Goal: Navigation & Orientation: Find specific page/section

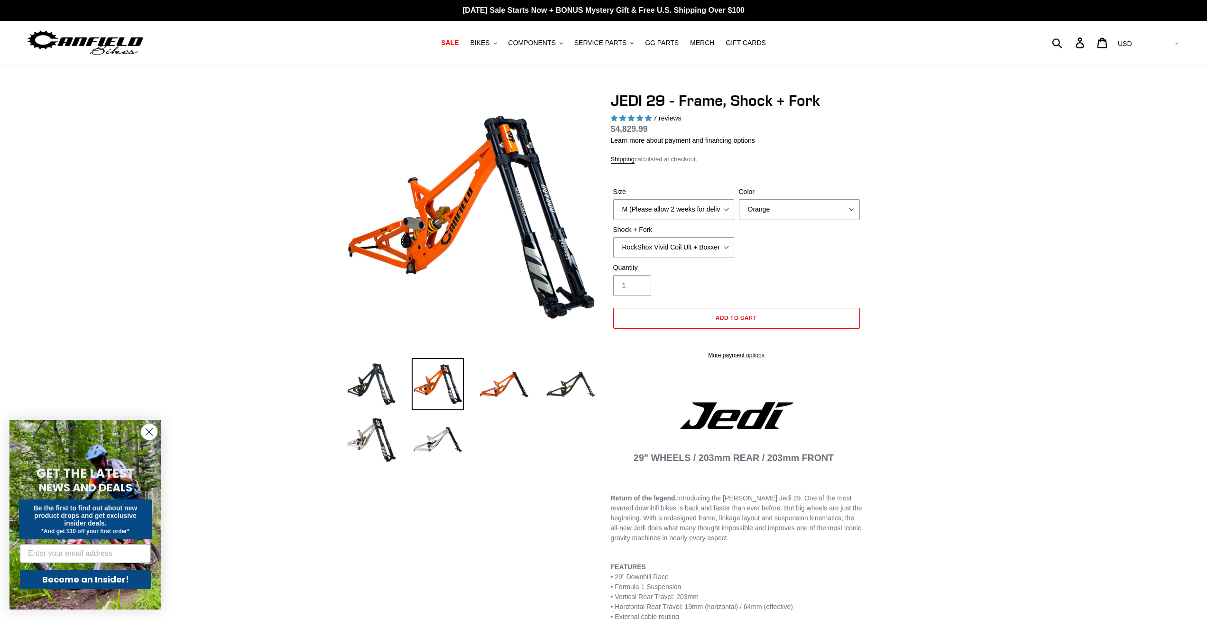
select select "highest-rating"
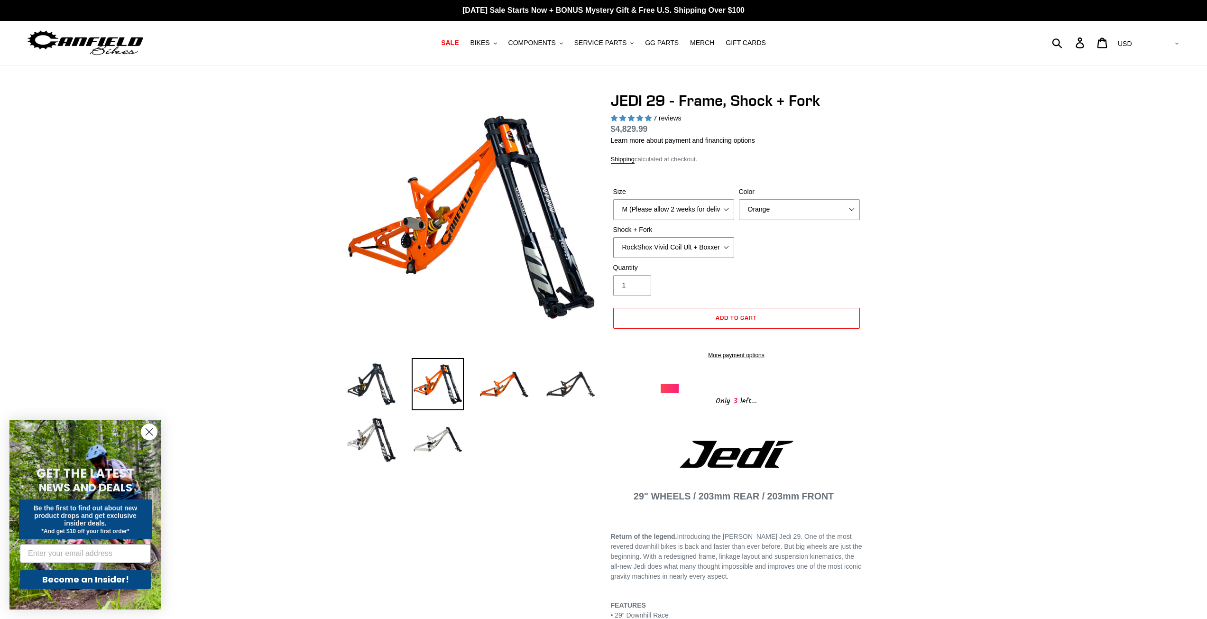
click at [714, 249] on select "RockShox Vivid Coil Ult + Boxxer RC2 C3 Ult Fox DHX2 250x75 + Fox 40 Float Grip…" at bounding box center [673, 247] width 121 height 21
select select "EXT Storia LOK V3 + EXT Vaia 200"
click at [613, 237] on select "RockShox Vivid Coil Ult + Boxxer RC2 C3 Ult Fox DHX2 250x75 + Fox 40 Float Grip…" at bounding box center [673, 247] width 121 height 21
click at [682, 248] on select "RockShox Vivid Coil Ult + Boxxer RC2 C3 Ult Fox DHX2 250x75 + Fox 40 Float Grip…" at bounding box center [673, 247] width 121 height 21
click at [363, 447] on img at bounding box center [371, 439] width 52 height 52
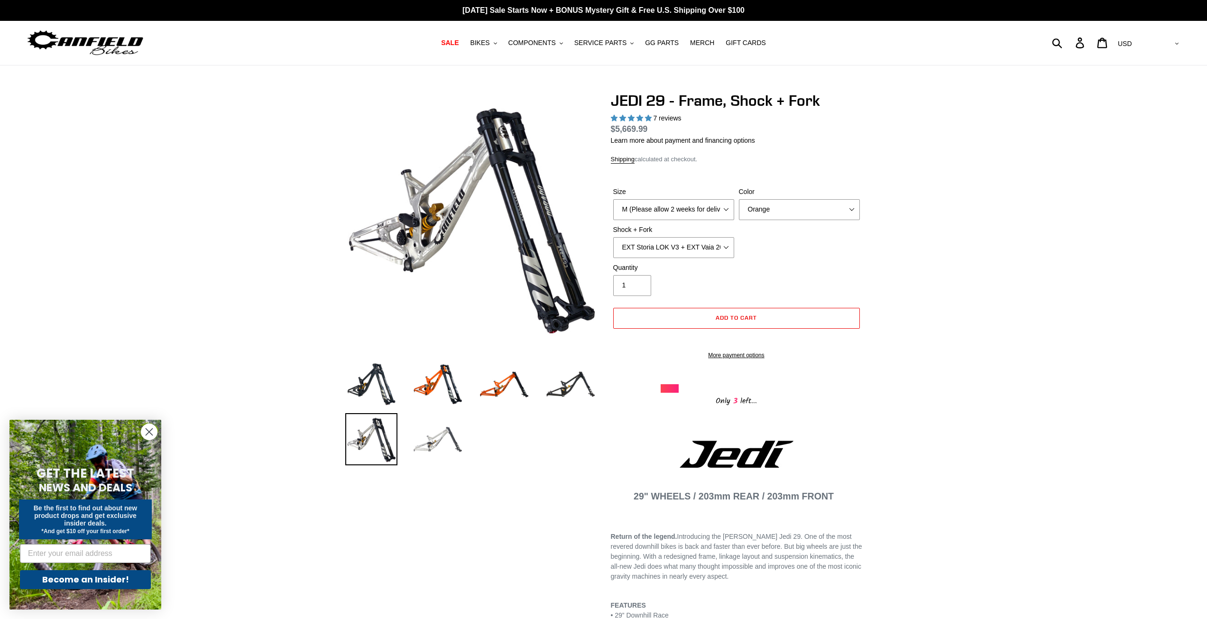
click at [422, 446] on img at bounding box center [438, 439] width 52 height 52
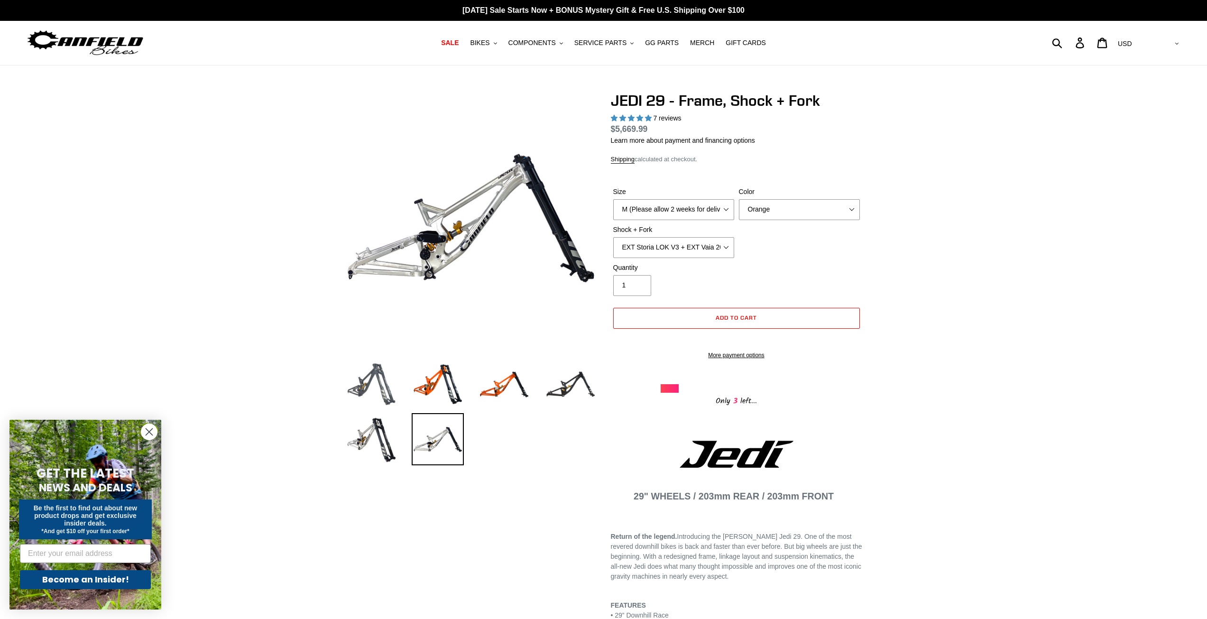
click at [378, 389] on img at bounding box center [371, 384] width 52 height 52
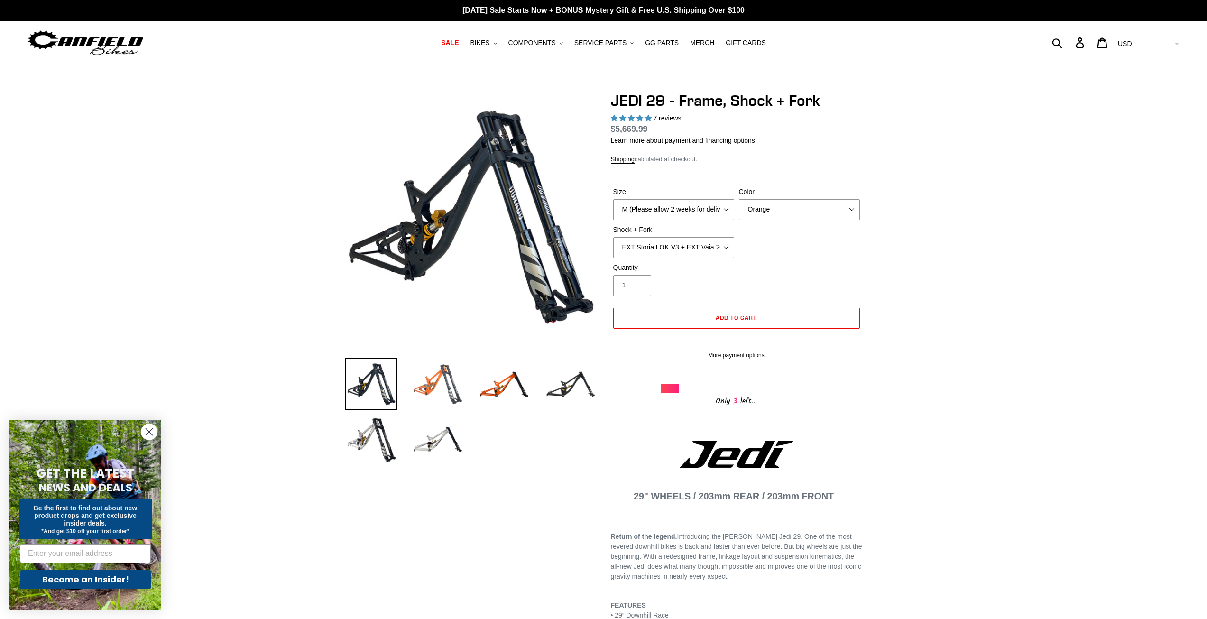
click at [429, 381] on img at bounding box center [438, 384] width 52 height 52
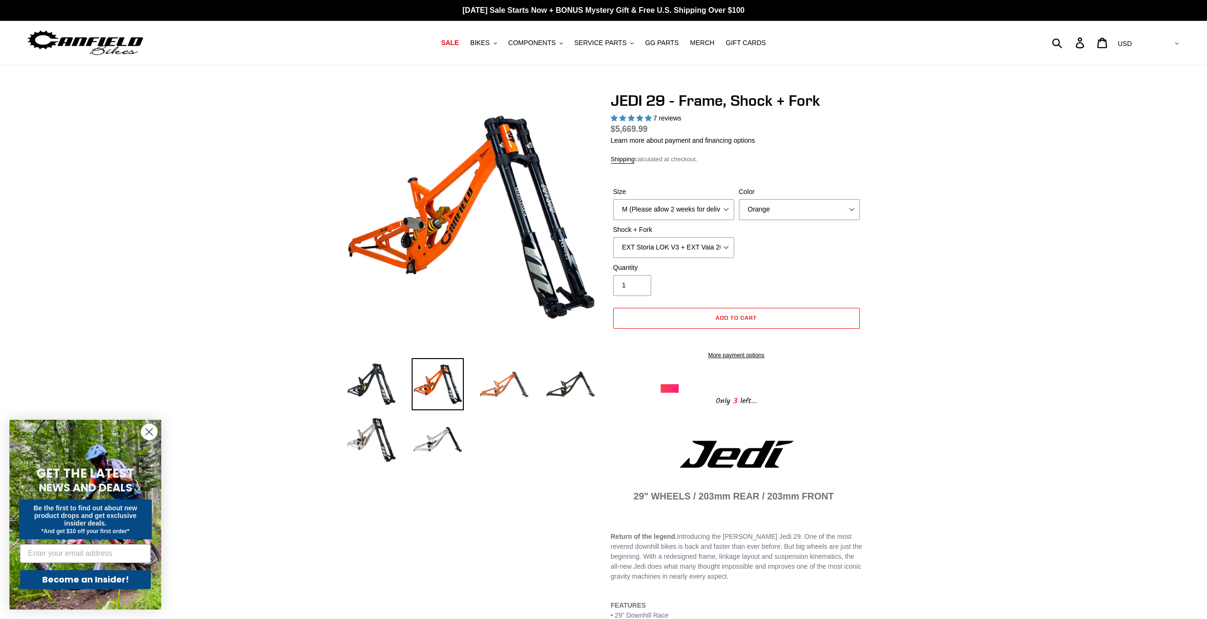
click at [495, 383] on img at bounding box center [504, 384] width 52 height 52
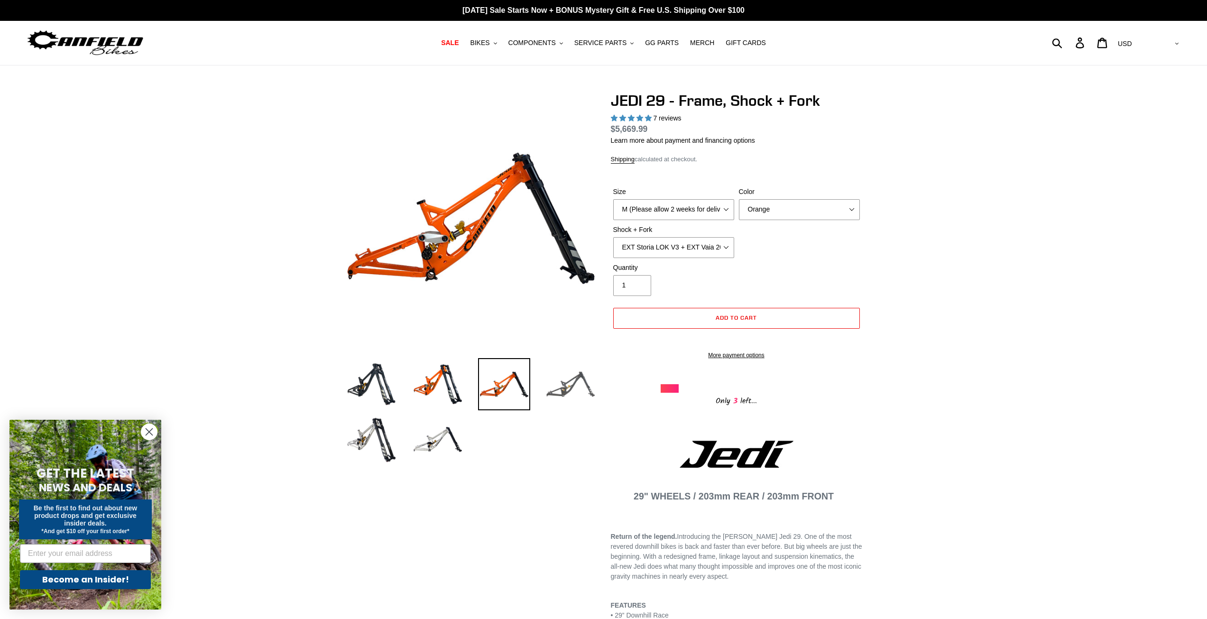
click at [564, 386] on img at bounding box center [570, 384] width 52 height 52
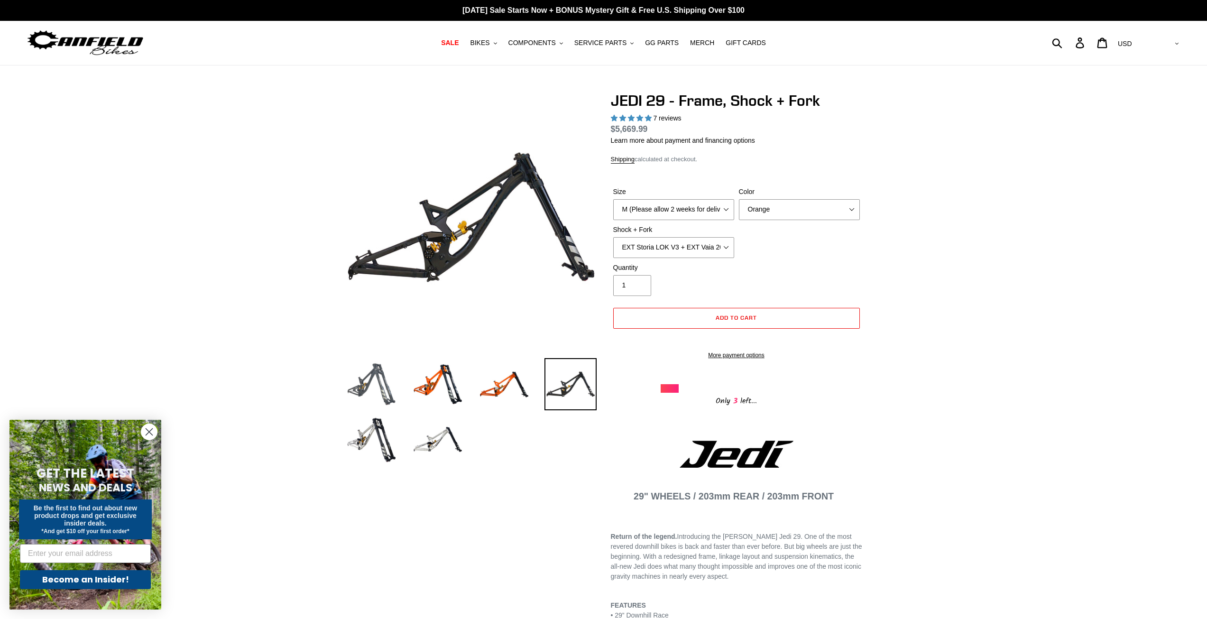
click at [372, 397] on img at bounding box center [371, 384] width 52 height 52
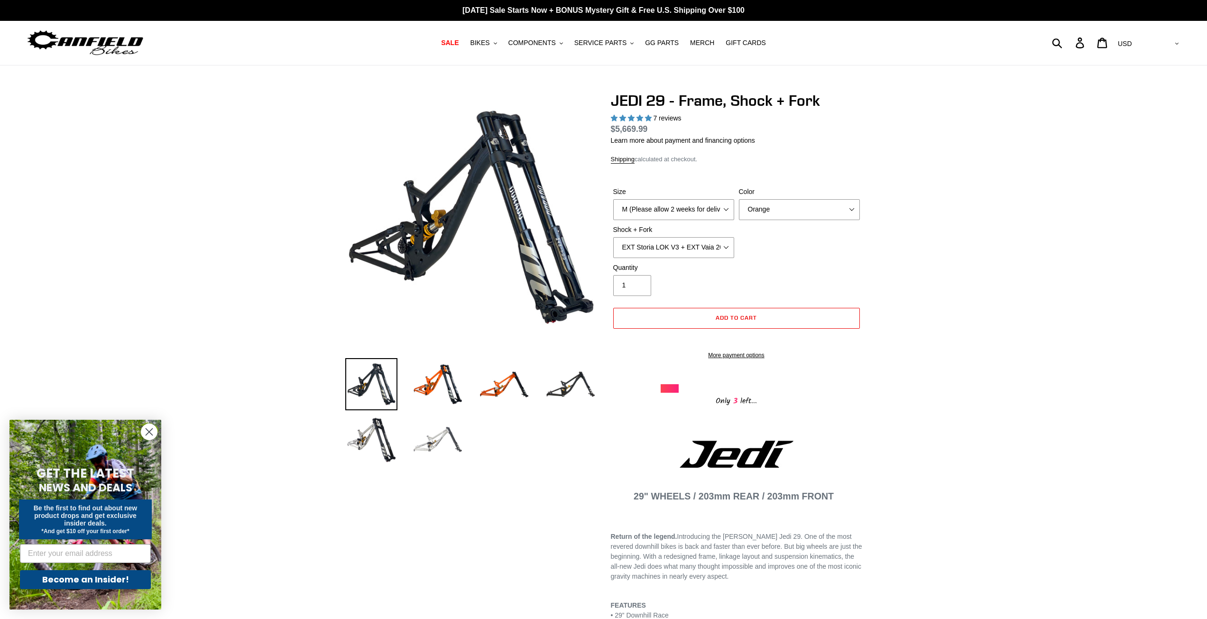
click at [423, 443] on img at bounding box center [438, 439] width 52 height 52
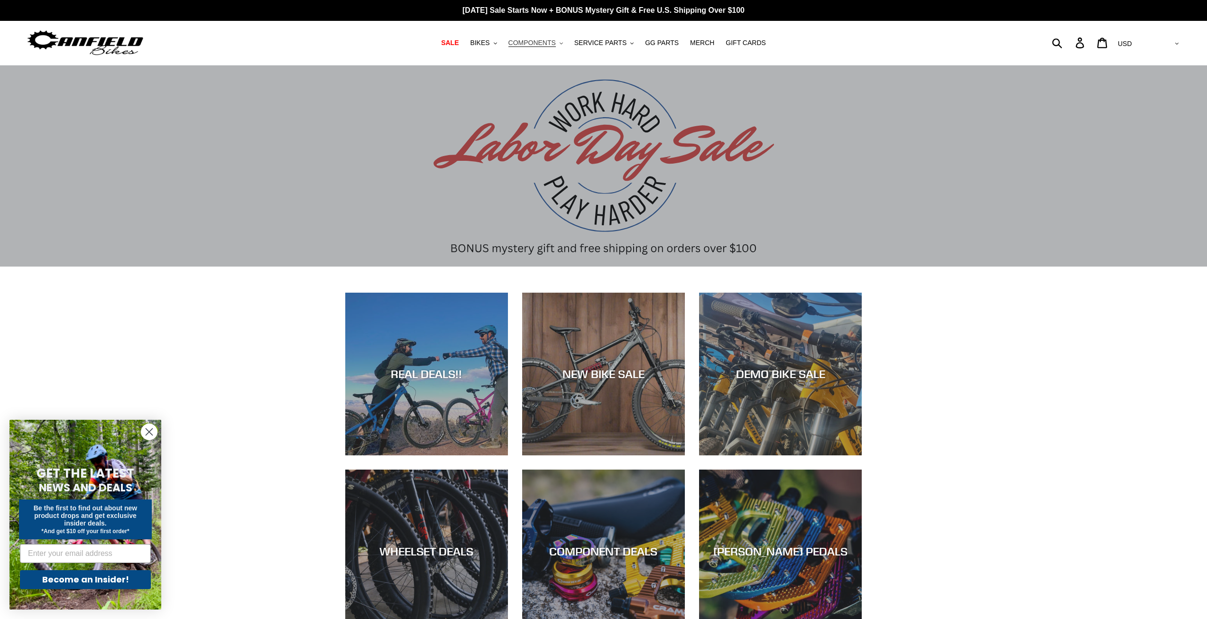
click at [556, 40] on span "COMPONENTS" at bounding box center [531, 43] width 47 height 8
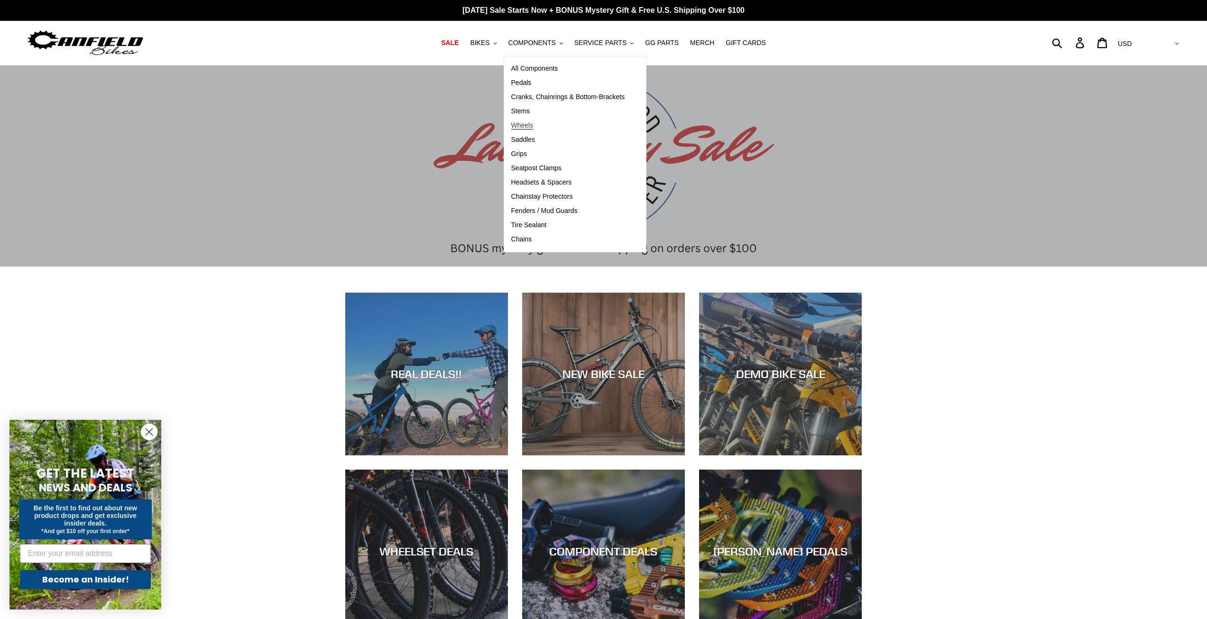
click at [532, 127] on span "Wheels" at bounding box center [522, 125] width 22 height 8
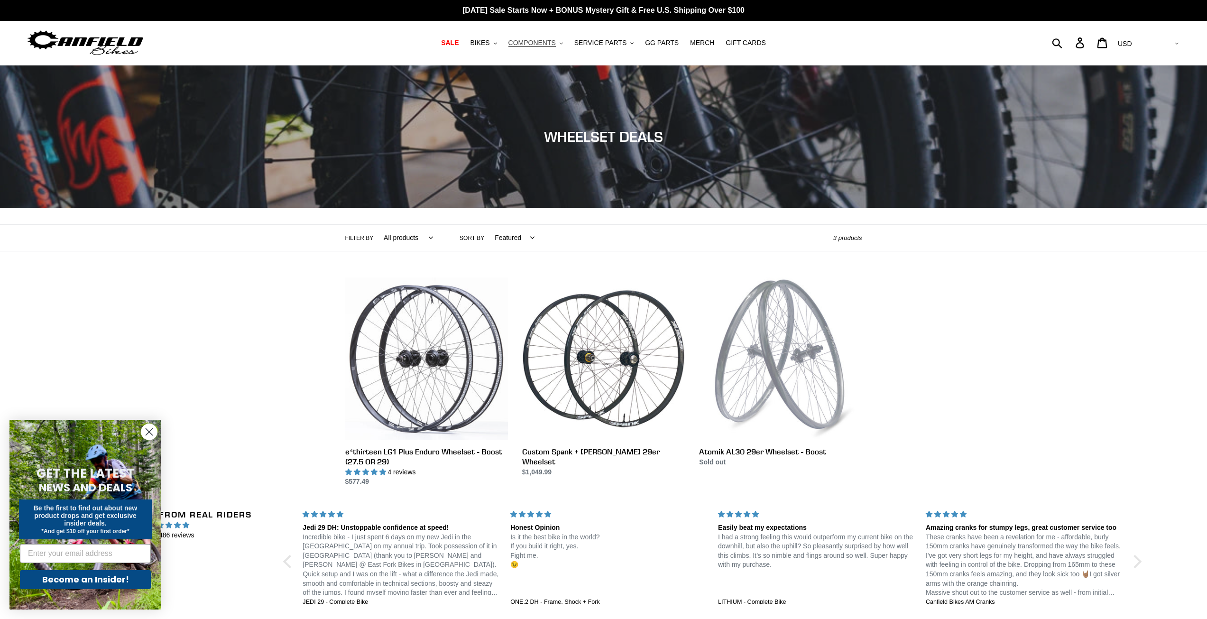
click at [563, 44] on icon ".cls-1{fill:#231f20}" at bounding box center [561, 43] width 3 height 3
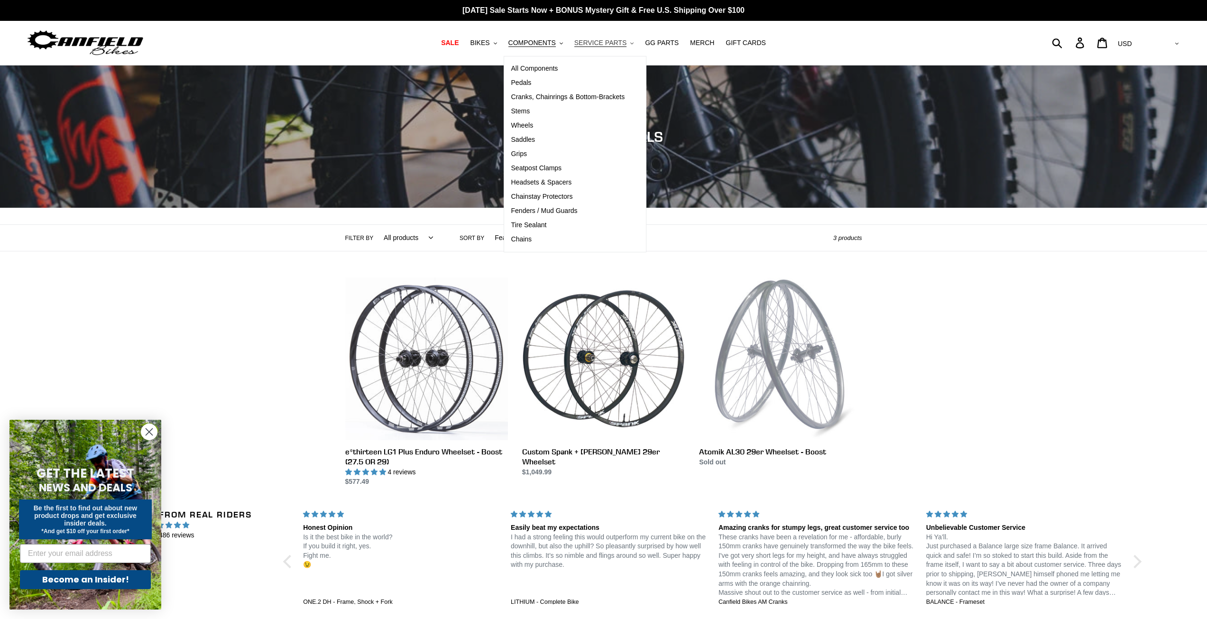
click at [624, 43] on button "SERVICE PARTS .cls-1{fill:#231f20}" at bounding box center [603, 43] width 69 height 13
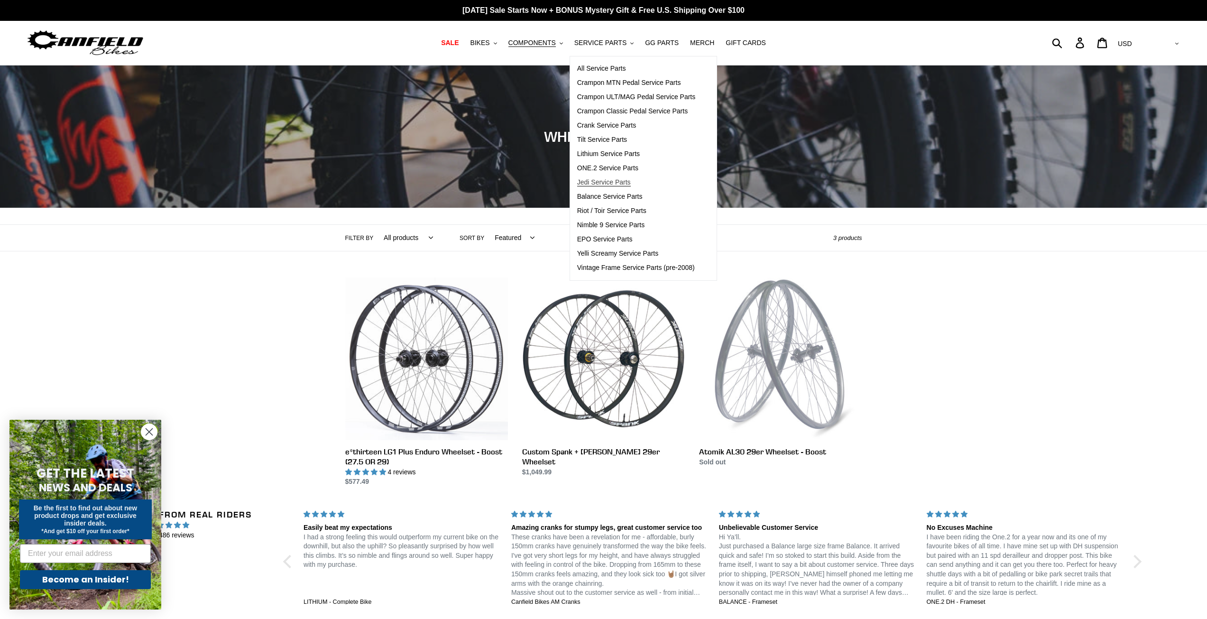
click at [618, 185] on span "Jedi Service Parts" at bounding box center [604, 182] width 54 height 8
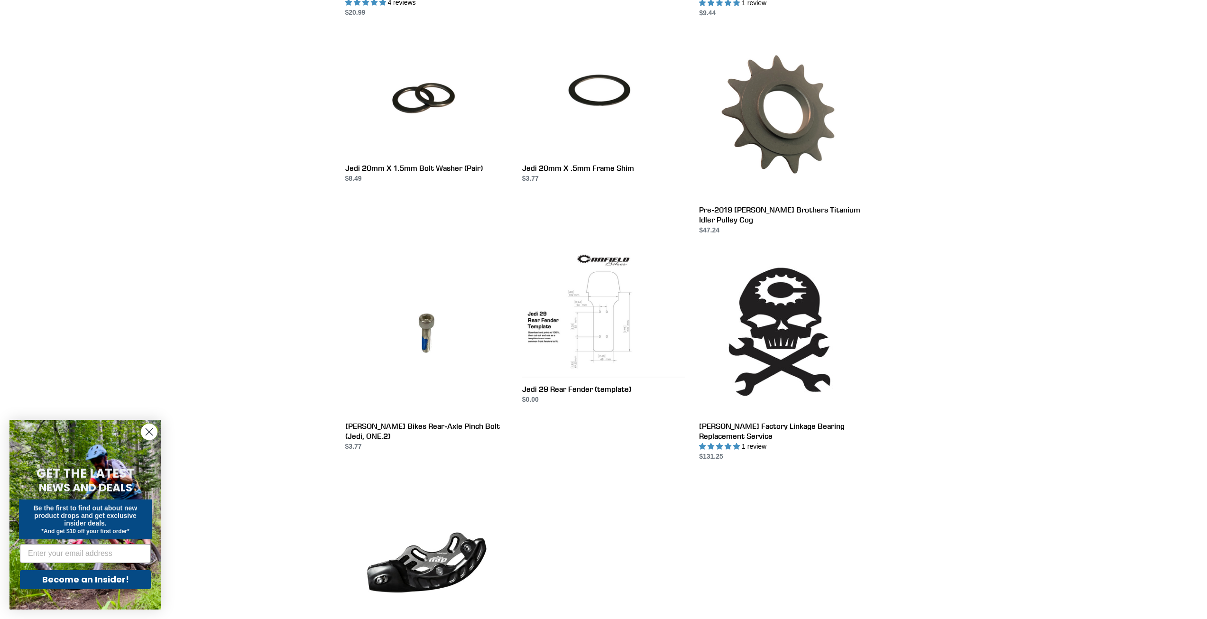
scroll to position [1328, 0]
